Goal: Task Accomplishment & Management: Complete application form

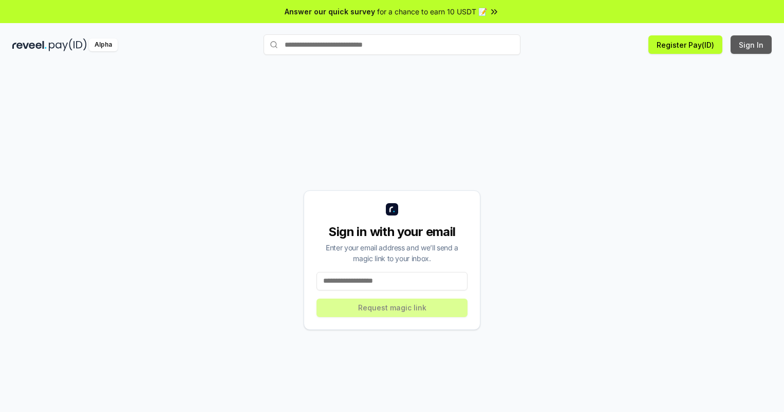
click at [751, 45] on button "Sign In" at bounding box center [750, 44] width 41 height 18
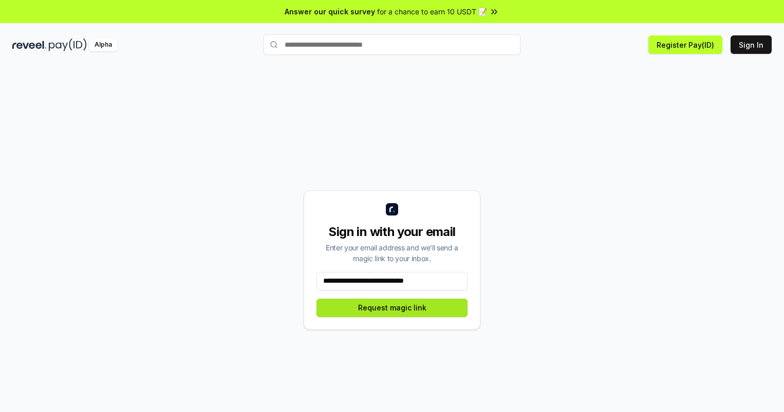
type input "**********"
click at [392, 308] on button "Request magic link" at bounding box center [391, 308] width 151 height 18
